Goal: Find specific page/section: Find specific page/section

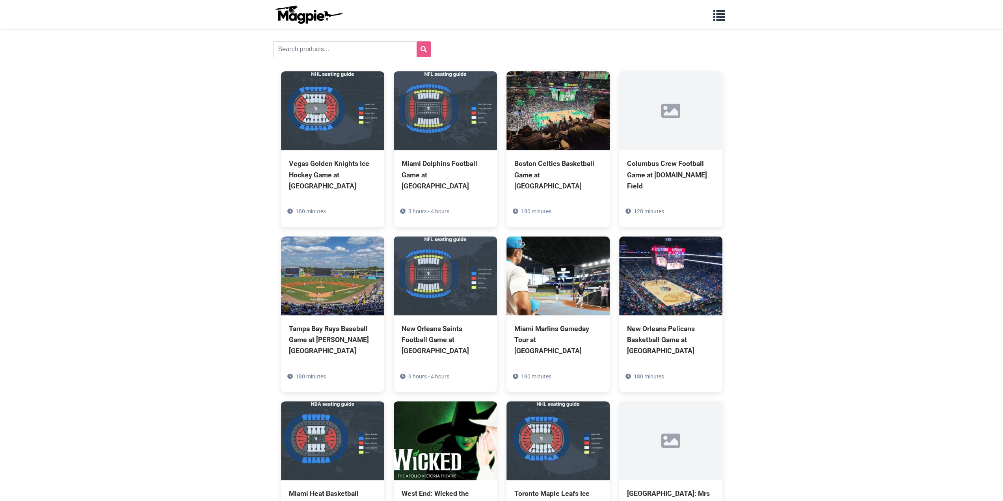
scroll to position [79, 0]
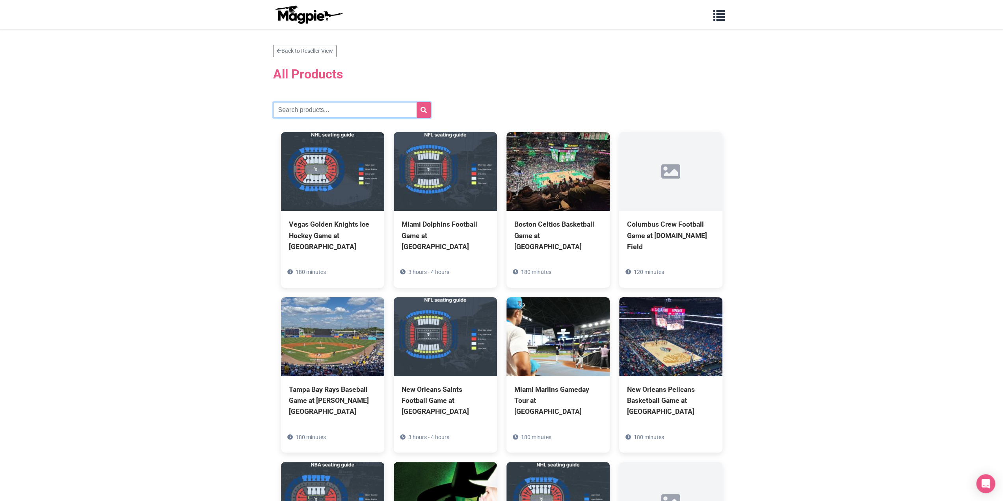
click at [326, 104] on input "text" at bounding box center [352, 110] width 158 height 16
type input "new york giants"
click at [422, 114] on button "submit" at bounding box center [424, 110] width 14 height 16
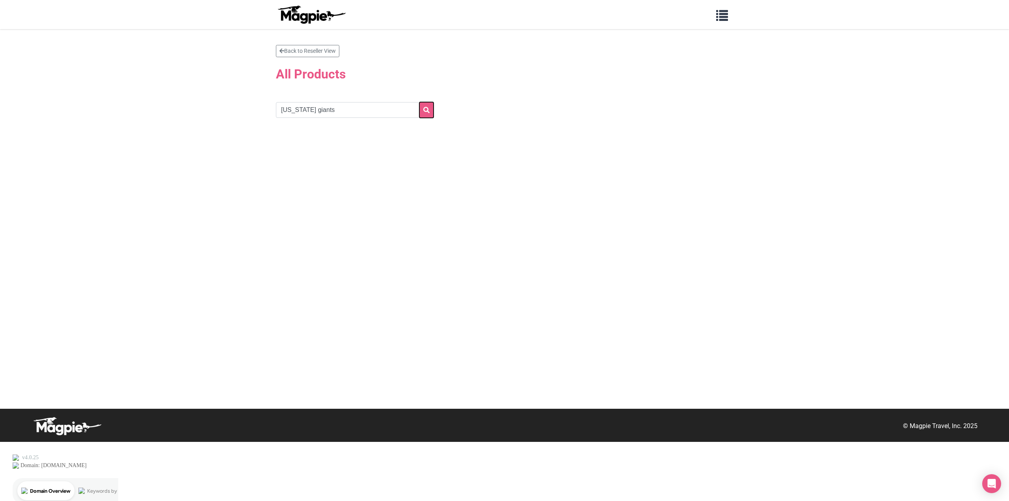
click at [431, 108] on button "submit" at bounding box center [426, 110] width 14 height 16
drag, startPoint x: 338, startPoint y: 114, endPoint x: 230, endPoint y: 127, distance: 108.9
click at [235, 127] on section "Back to Reseller View All Products [US_STATE] giants" at bounding box center [504, 219] width 1009 height 380
type input "giants"
click at [434, 115] on form "giants" at bounding box center [370, 110] width 189 height 16
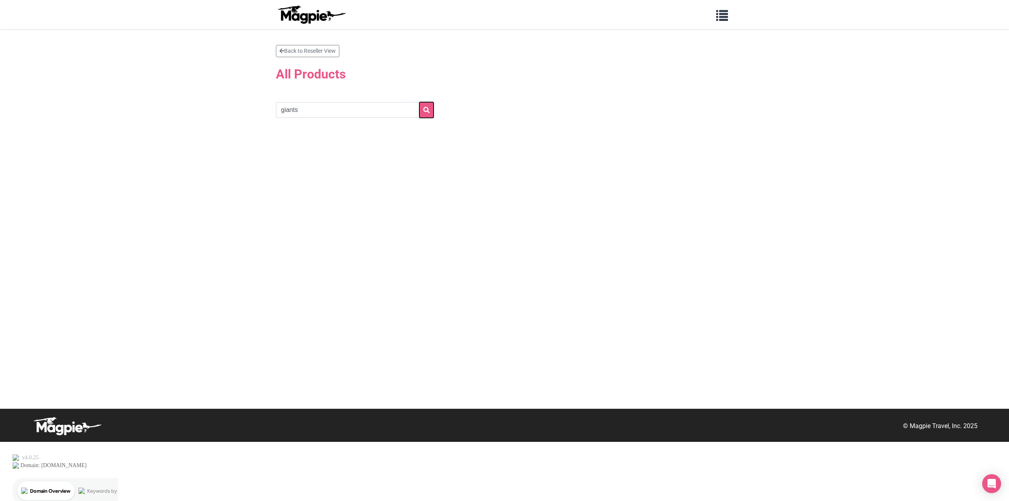
click at [428, 108] on icon "submit" at bounding box center [426, 110] width 6 height 6
click at [324, 51] on link "Back to Reseller View" at bounding box center [307, 51] width 63 height 12
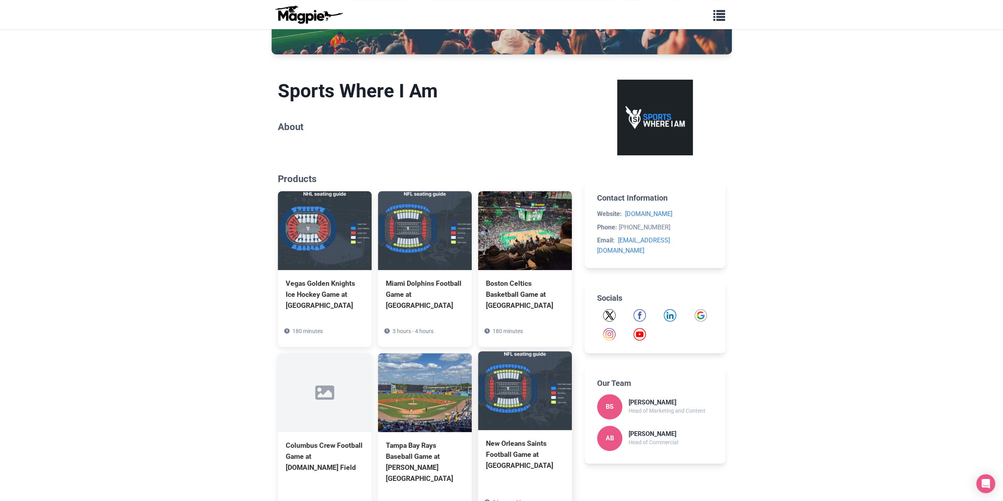
scroll to position [313, 0]
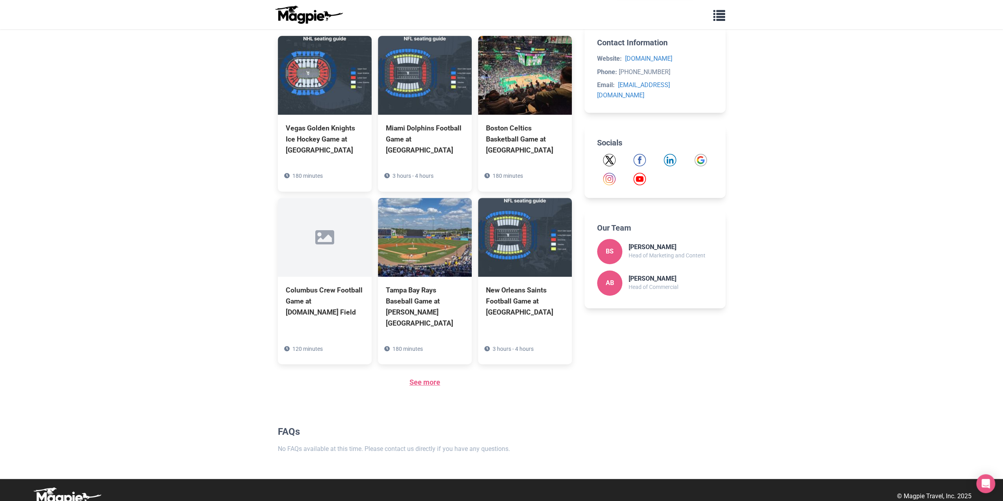
click at [421, 378] on link "See more" at bounding box center [425, 382] width 31 height 8
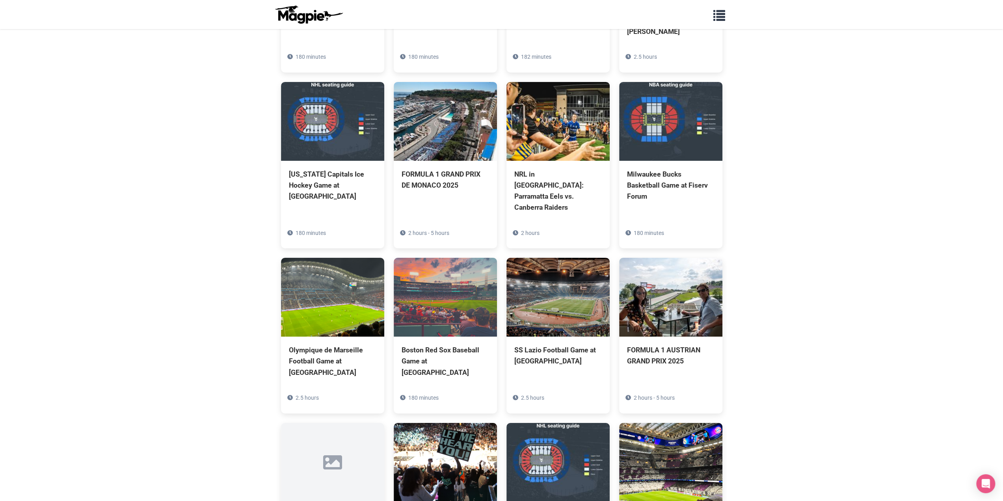
scroll to position [1623, 0]
